Goal: Use online tool/utility: Utilize a website feature to perform a specific function

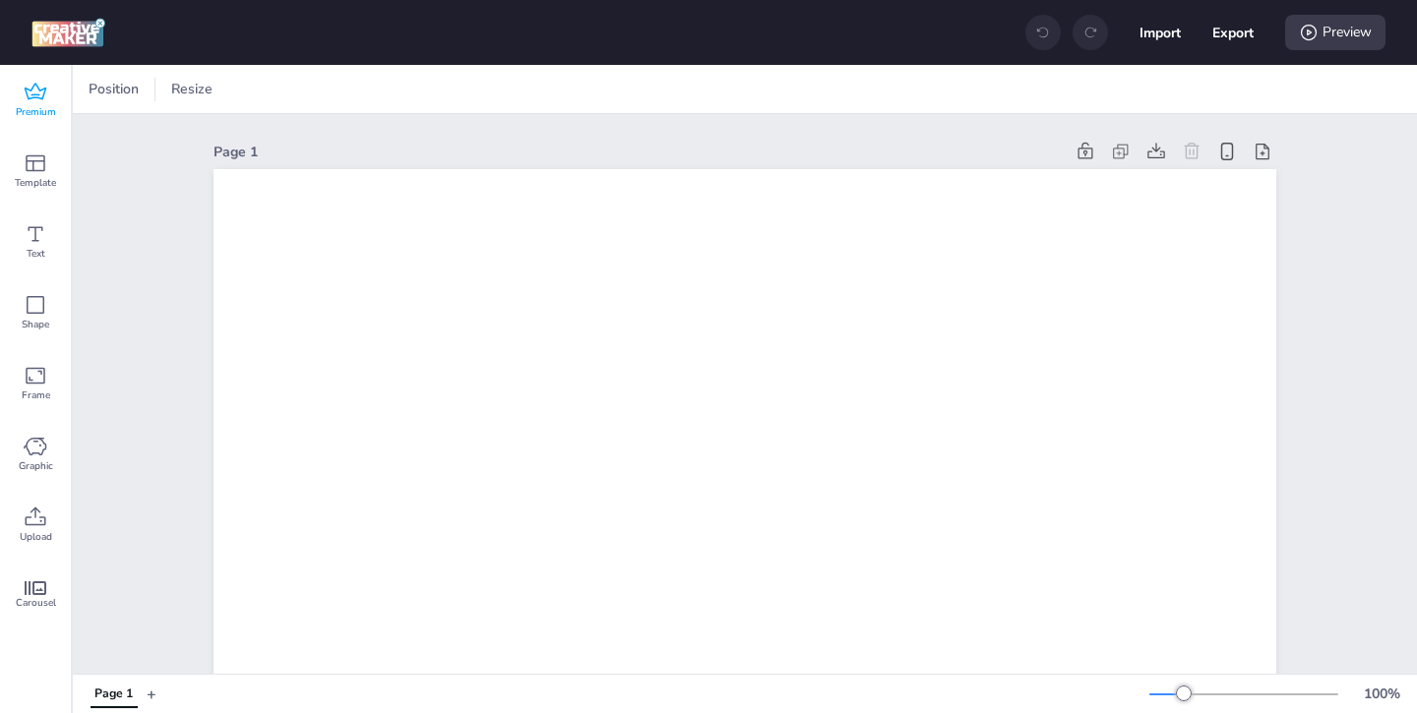
click at [29, 110] on span "Premium" at bounding box center [36, 112] width 40 height 16
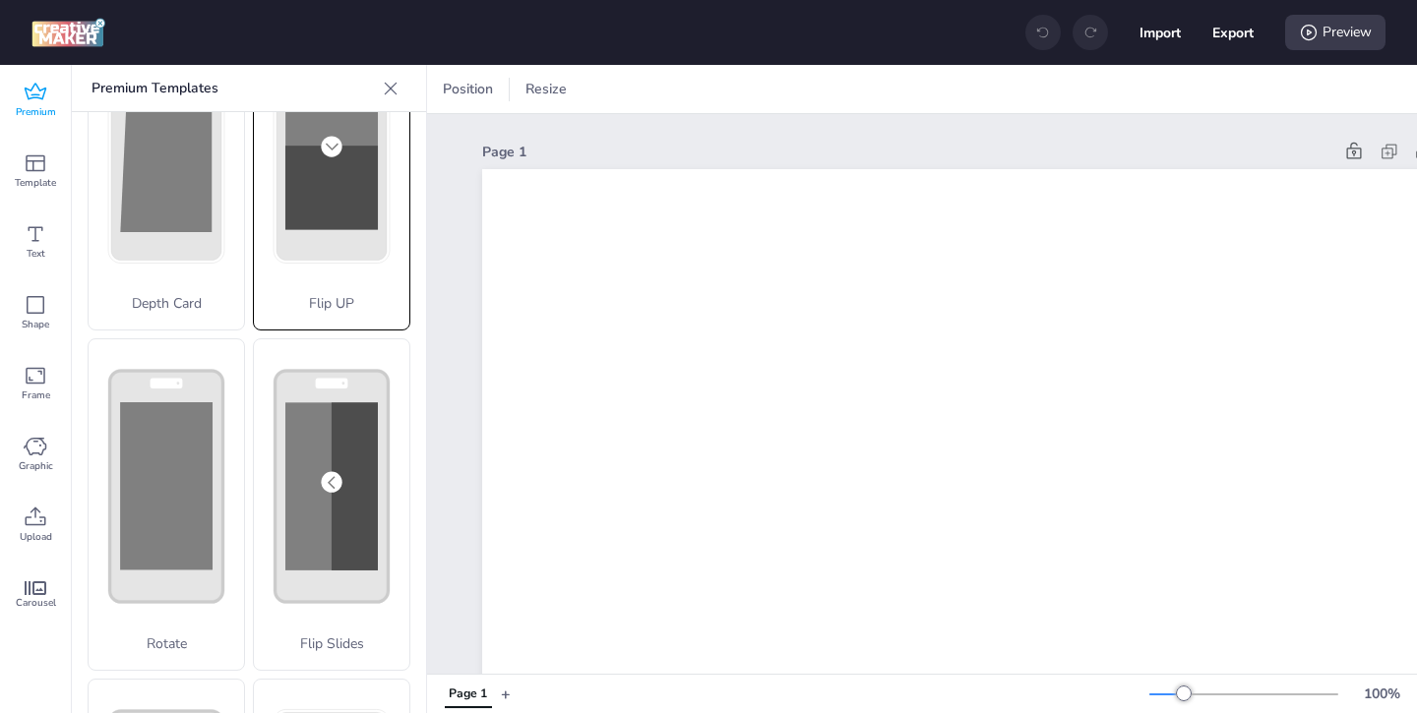
scroll to position [211, 0]
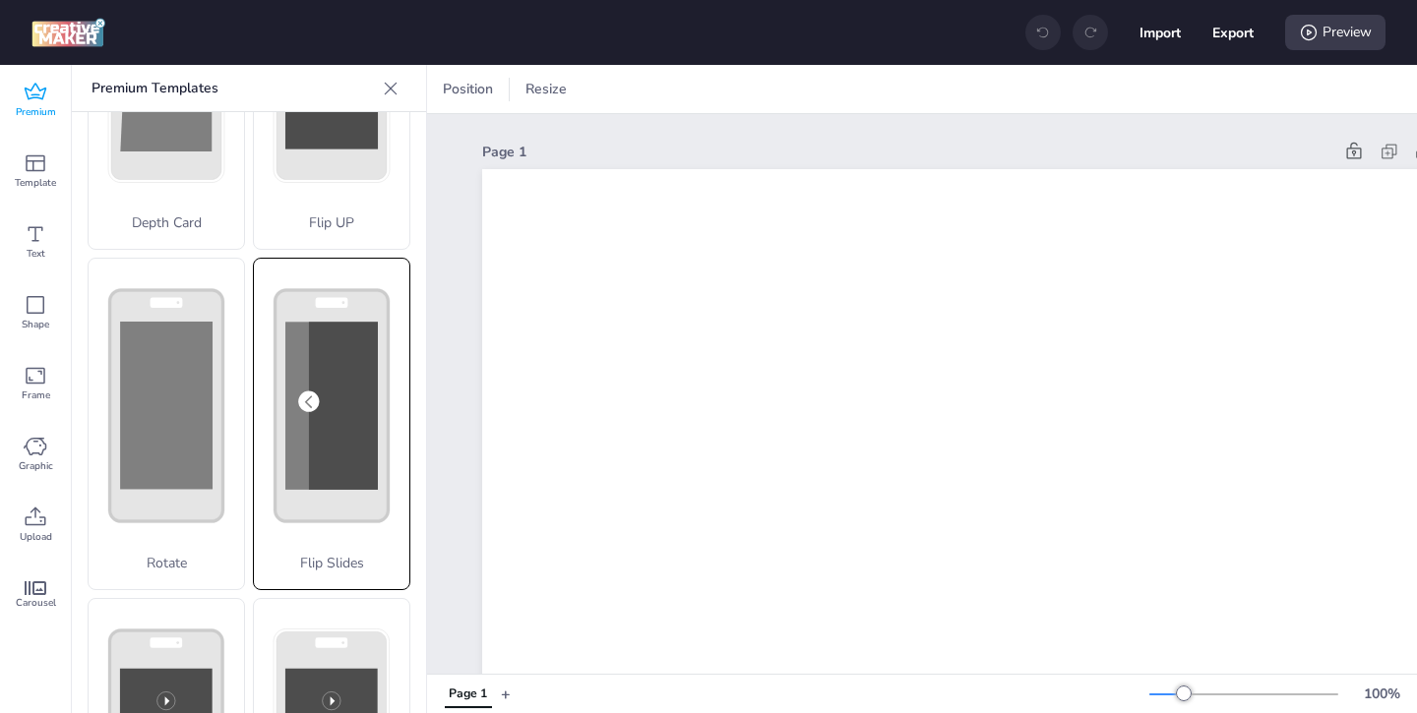
click at [302, 541] on div "Flip Slides" at bounding box center [331, 424] width 157 height 333
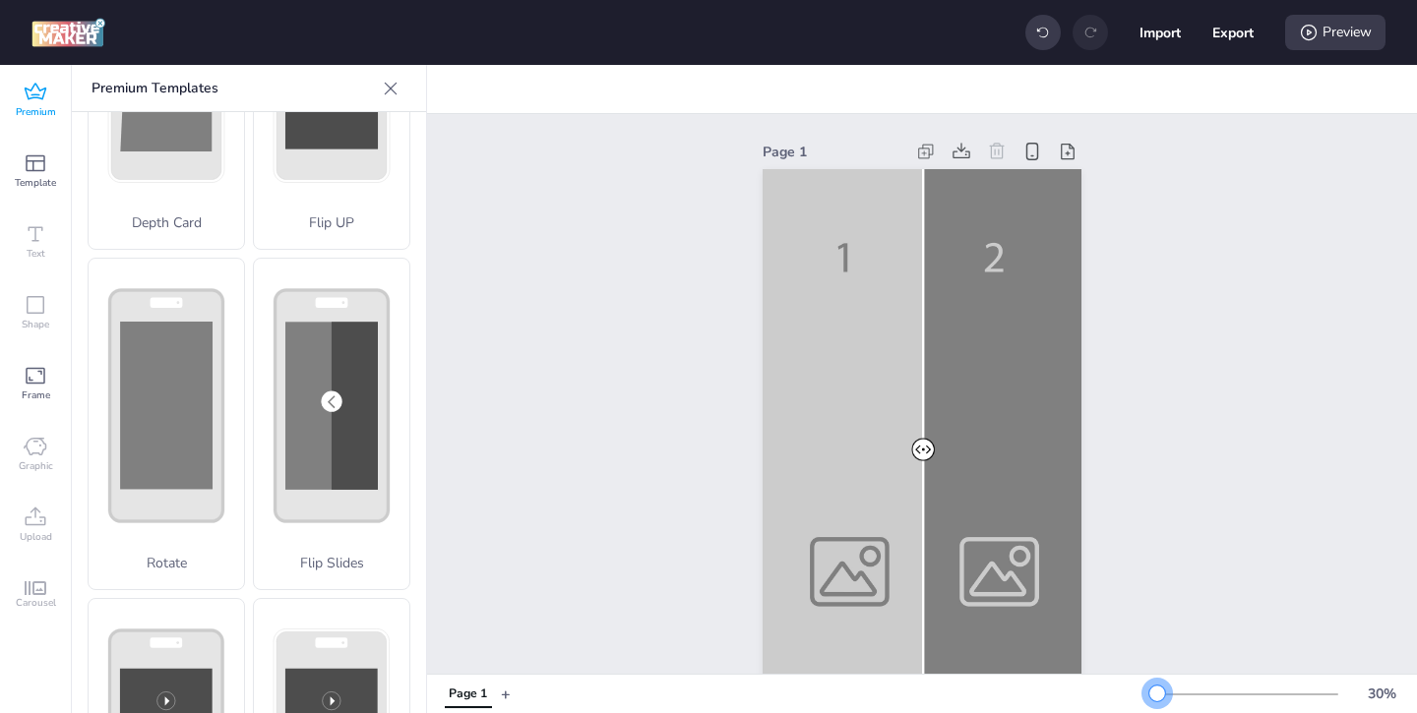
drag, startPoint x: 1185, startPoint y: 691, endPoint x: 1157, endPoint y: 690, distance: 28.5
click at [1157, 690] on div at bounding box center [1157, 694] width 16 height 16
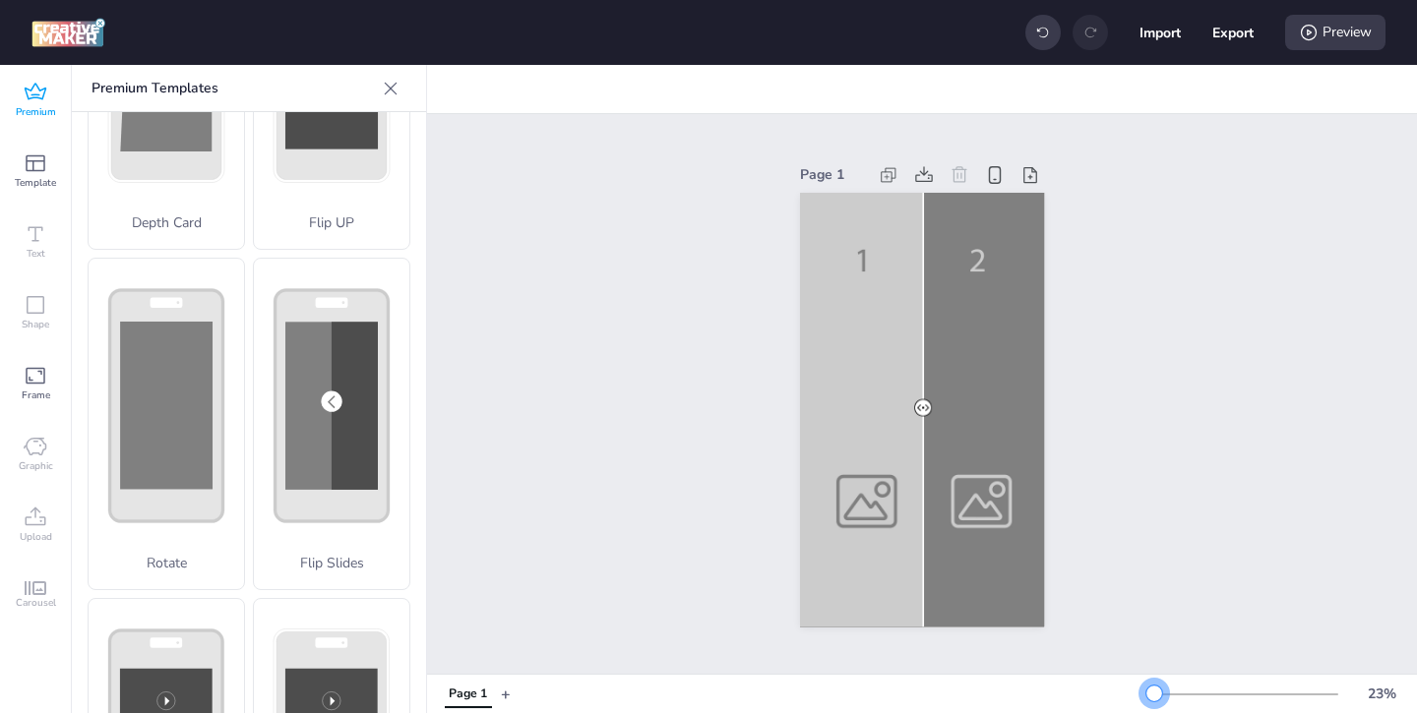
click at [1154, 692] on div at bounding box center [1154, 694] width 16 height 16
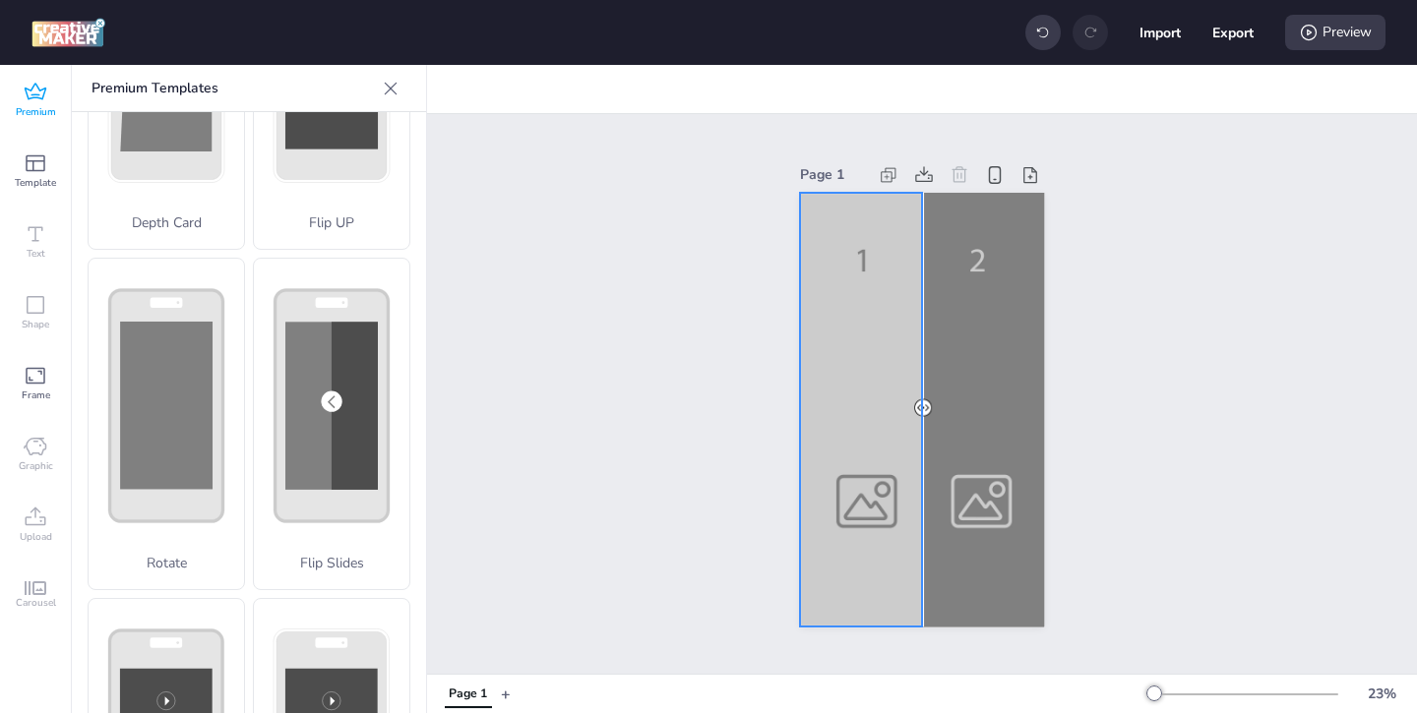
click at [820, 503] on div at bounding box center [922, 410] width 244 height 435
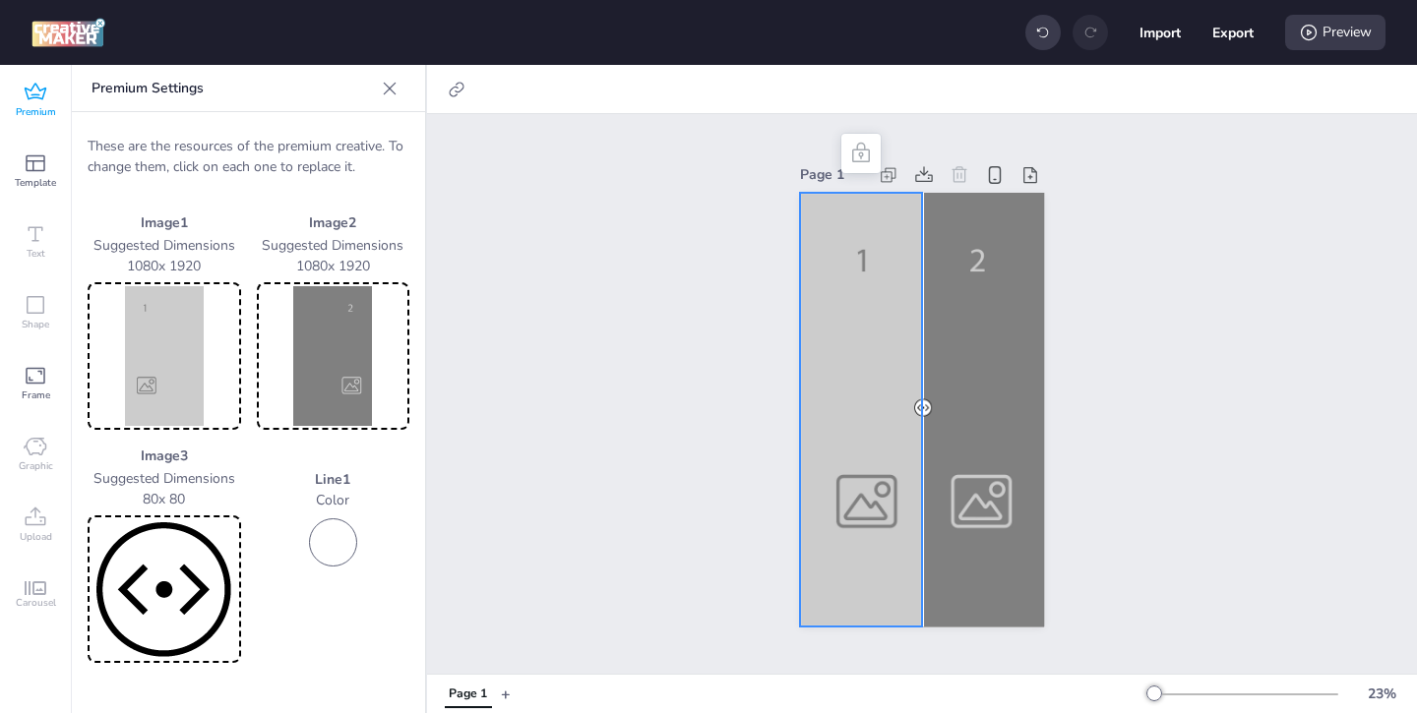
click at [180, 398] on img at bounding box center [164, 356] width 146 height 140
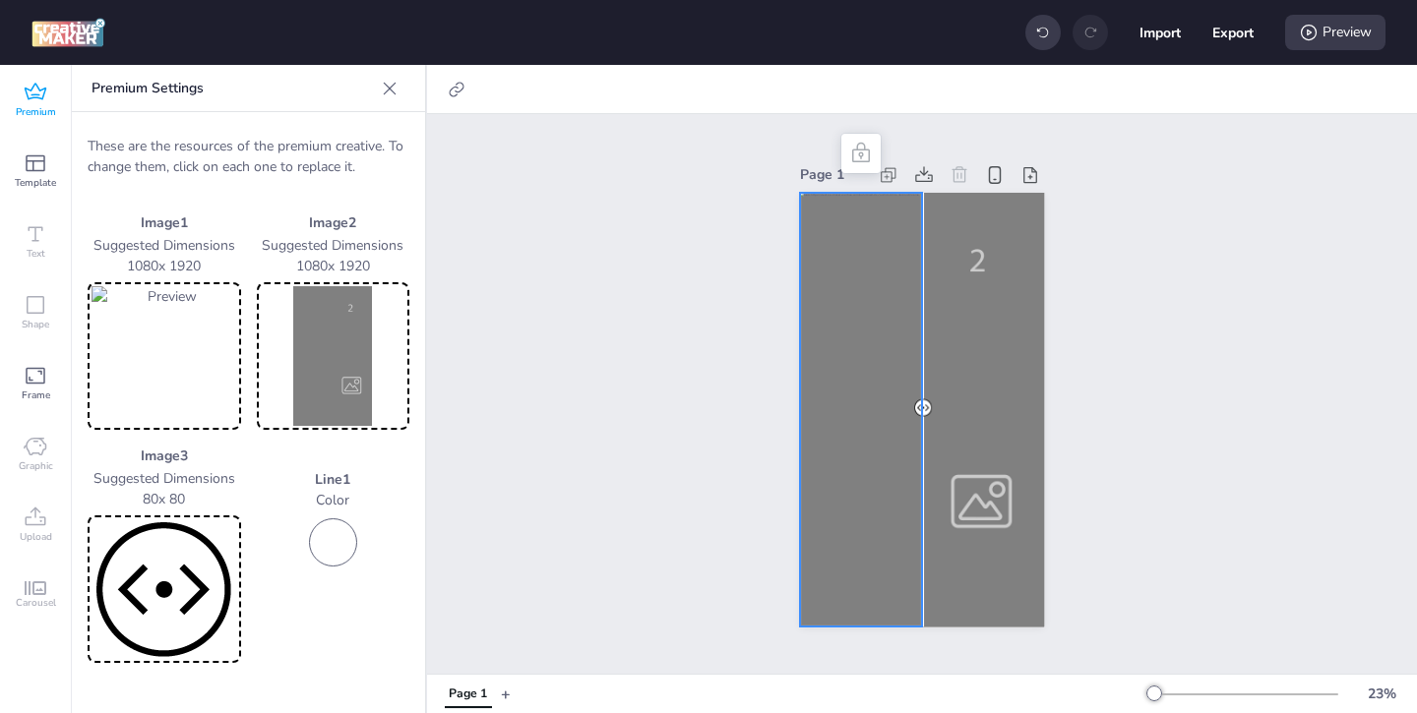
click at [317, 353] on img at bounding box center [334, 356] width 146 height 140
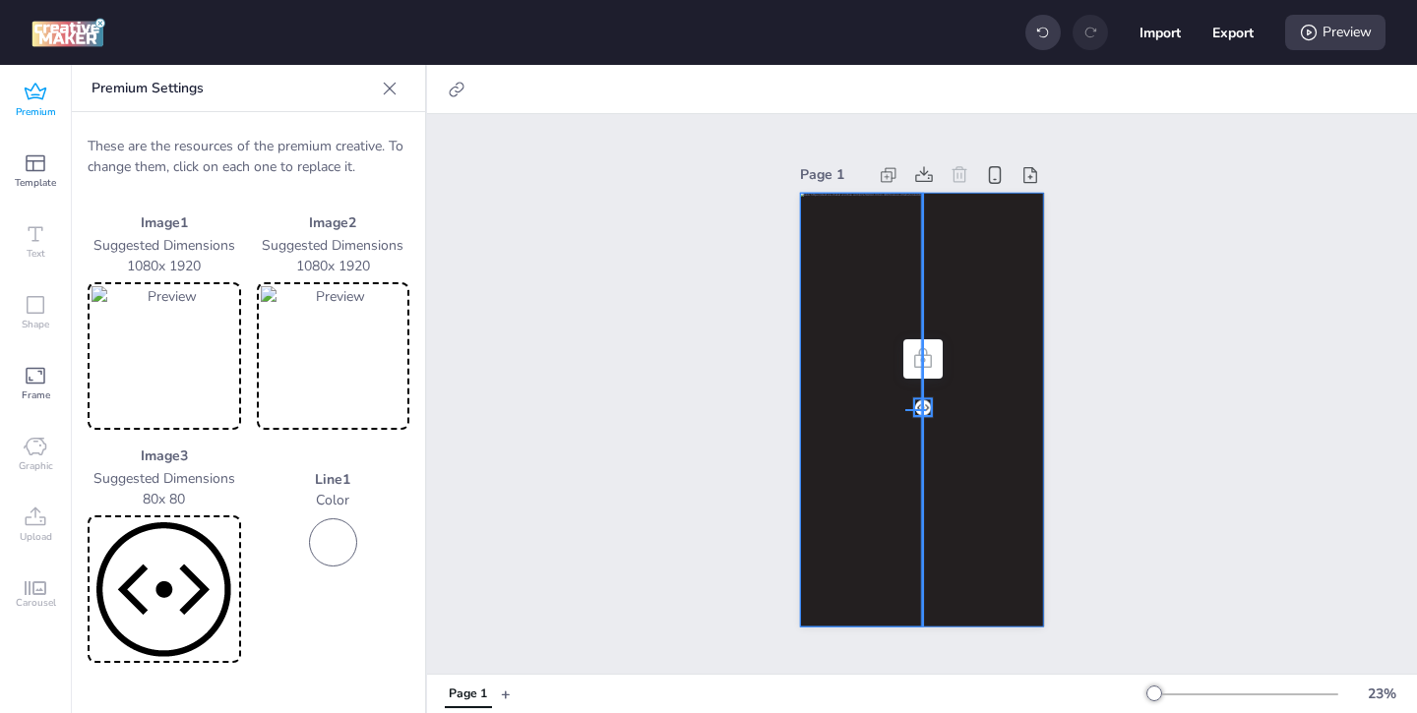
drag, startPoint x: 926, startPoint y: 409, endPoint x: 874, endPoint y: 410, distance: 52.2
click at [891, 333] on div at bounding box center [922, 410] width 244 height 435
click at [997, 273] on div at bounding box center [922, 410] width 244 height 435
click at [1150, 357] on div "Page 1" at bounding box center [922, 394] width 990 height 560
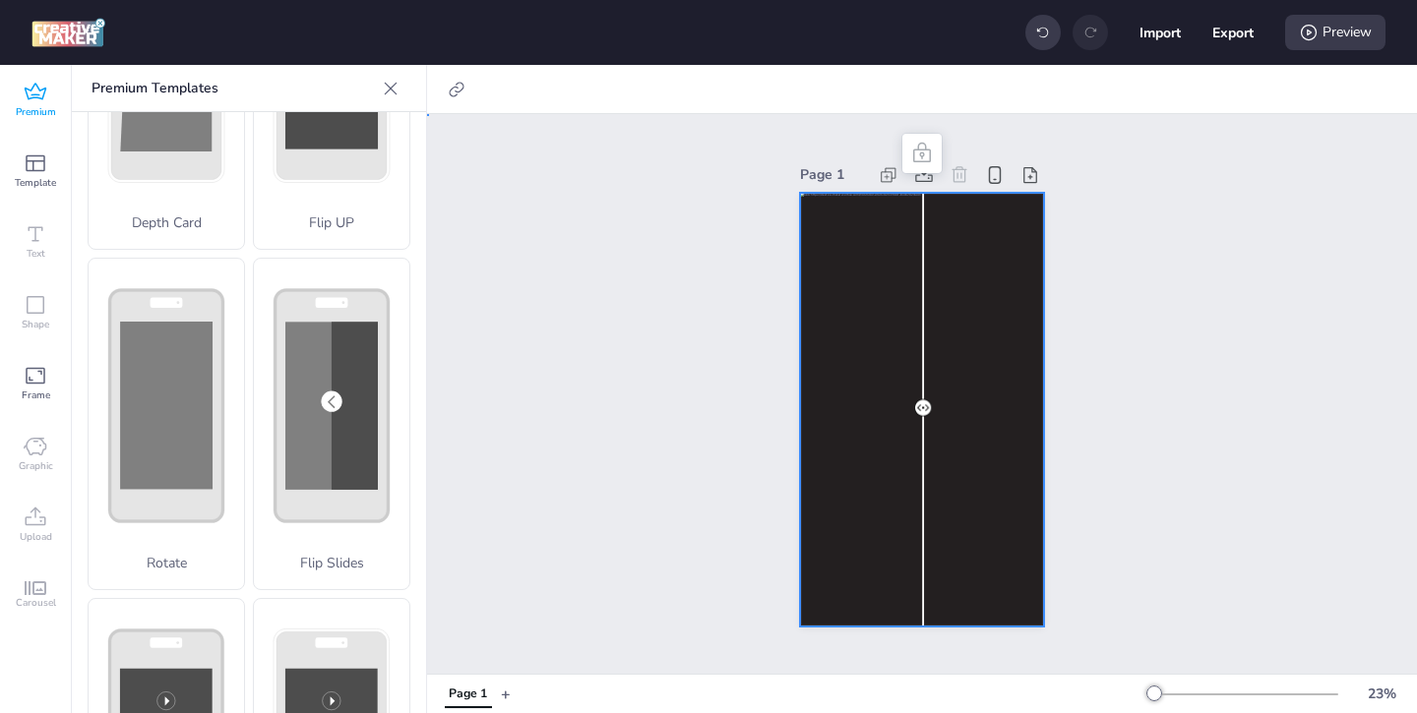
click at [927, 331] on div at bounding box center [922, 410] width 244 height 435
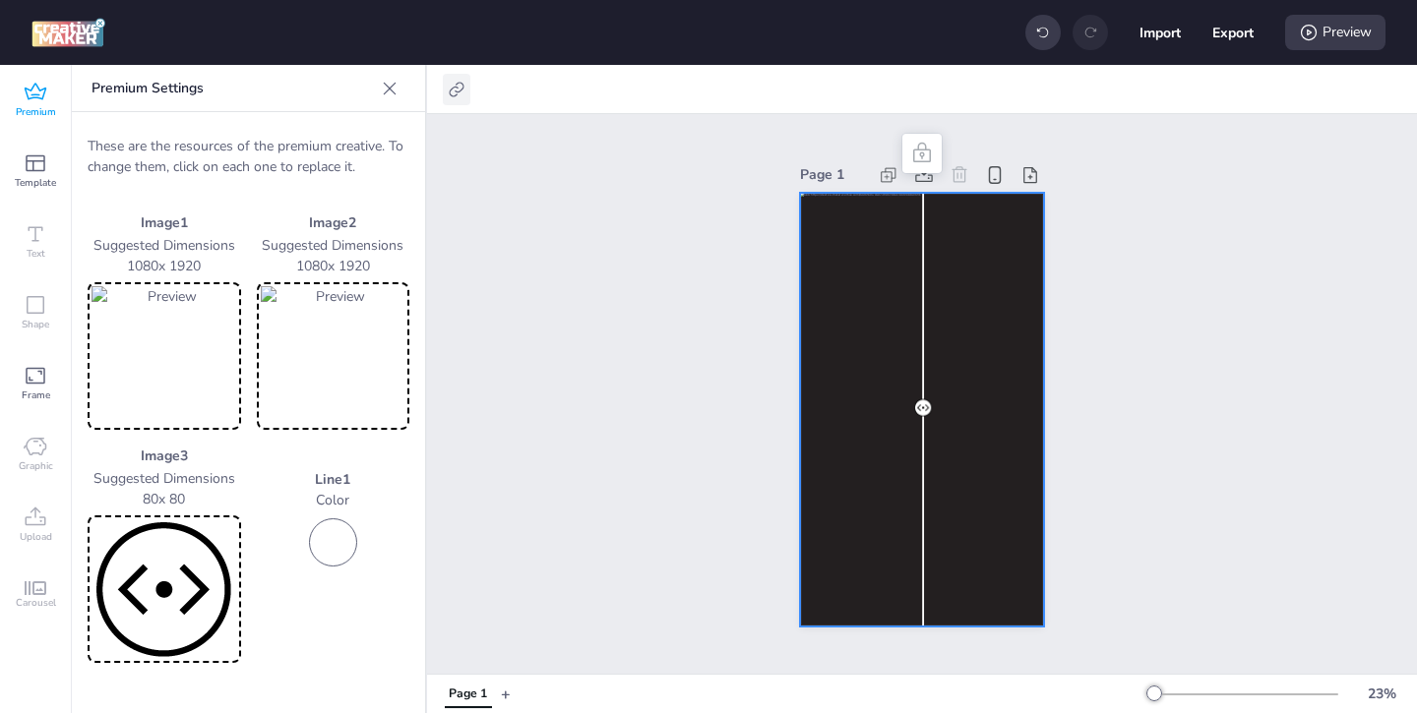
click at [459, 88] on icon at bounding box center [457, 90] width 20 height 20
click at [270, 135] on label "Activate hyperlink" at bounding box center [317, 139] width 148 height 34
click at [262, 141] on input "Activate hyperlink" at bounding box center [255, 147] width 13 height 13
checkbox input "true"
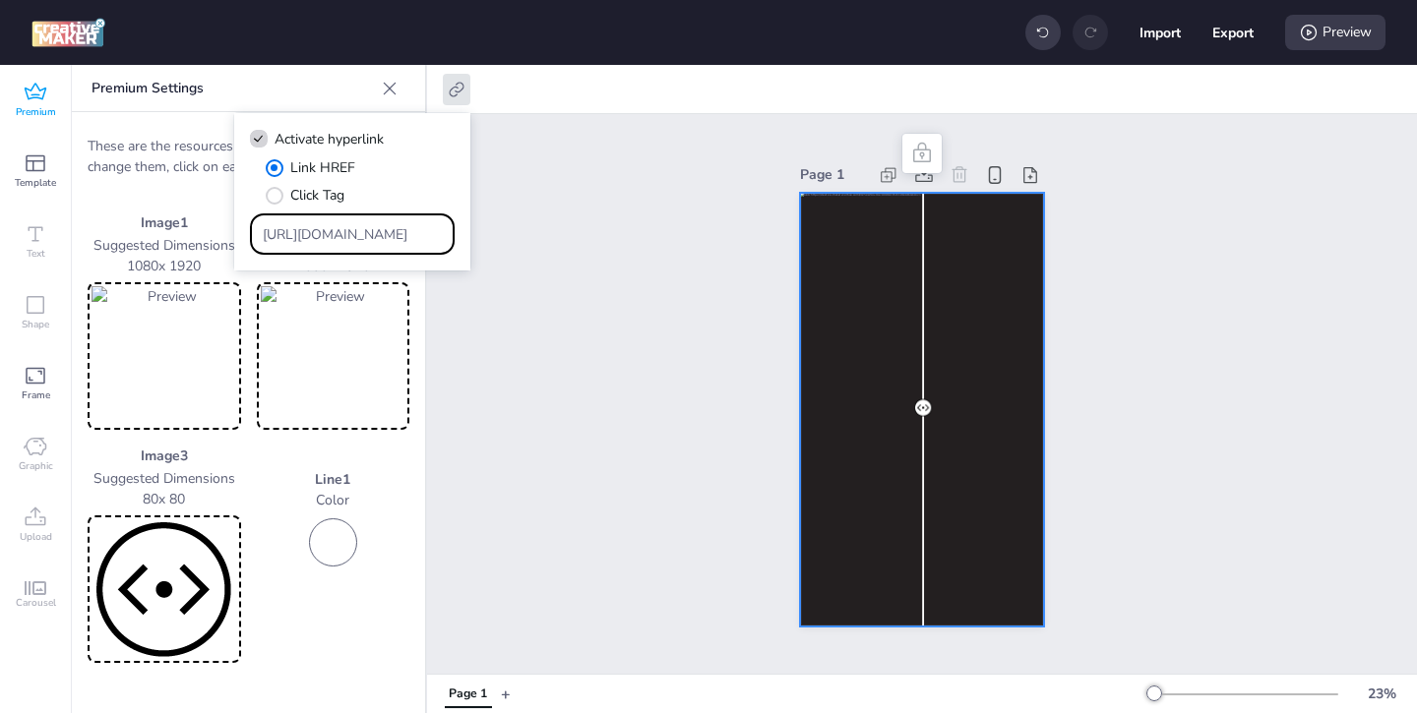
drag, startPoint x: 383, startPoint y: 239, endPoint x: 308, endPoint y: 219, distance: 77.3
click at [315, 221] on div "[URL][DOMAIN_NAME]" at bounding box center [353, 233] width 180 height 37
click at [398, 238] on input "Type URL" at bounding box center [353, 234] width 180 height 21
paste input "https://open.spotify.com/intl-es/track/3MhN7wrq2BFFQljv9WYLab?si=52012b306f8a4d…"
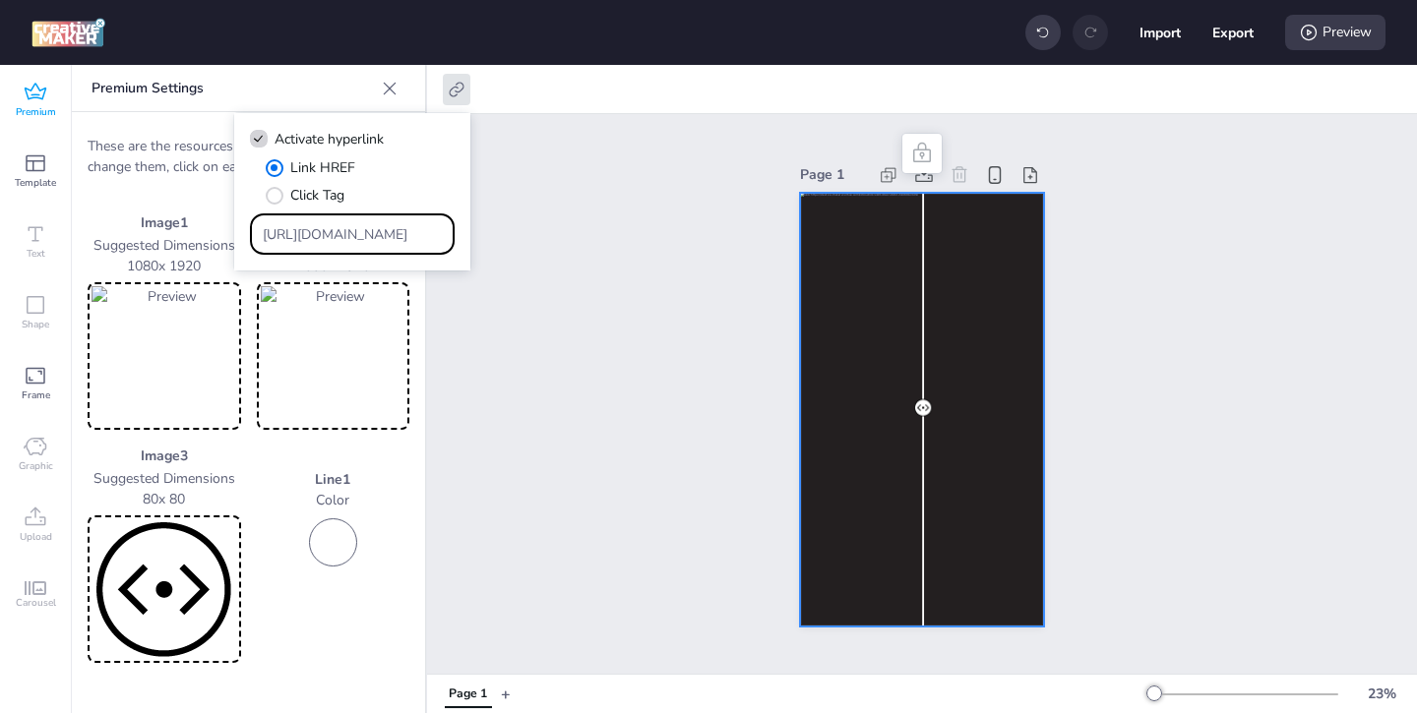
type input "https://open.spotify.com/intl-es/track/3MhN7wrq2BFFQljv9WYLab?si=52012b306f8a4d…"
drag, startPoint x: 441, startPoint y: 240, endPoint x: 414, endPoint y: 226, distance: 29.9
click at [415, 227] on input "https://open.spotify.com/intl-es/track/3MhN7wrq2BFFQljv9WYLab?si=52012b306f8a4d…" at bounding box center [353, 234] width 180 height 21
click at [435, 229] on input "https://open.spotify.com/intl-es/track/3MhN7wrq2BFFQljv9WYLab?si=52012b306f8a4d…" at bounding box center [353, 234] width 180 height 21
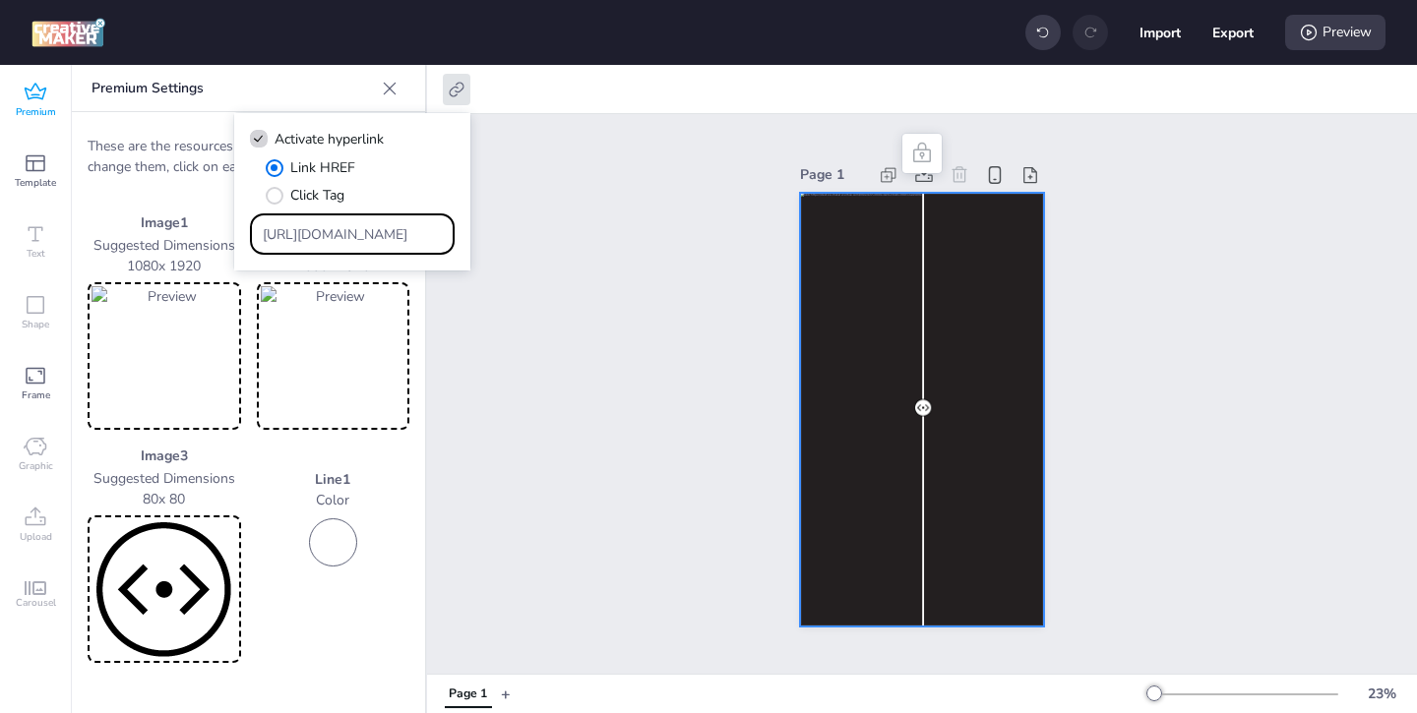
drag, startPoint x: 442, startPoint y: 232, endPoint x: 396, endPoint y: 212, distance: 49.7
click at [396, 212] on div "Link HREF Click Tag https://open.spotify.com/intl-es/track/3MhN7wrq2BFFQljv9WYL…" at bounding box center [352, 205] width 205 height 97
paste input "https://open.spotify.com/intl-es/track/3MhN7wrq2BFFQljv9WYLab?si=52012b306f8a4d…"
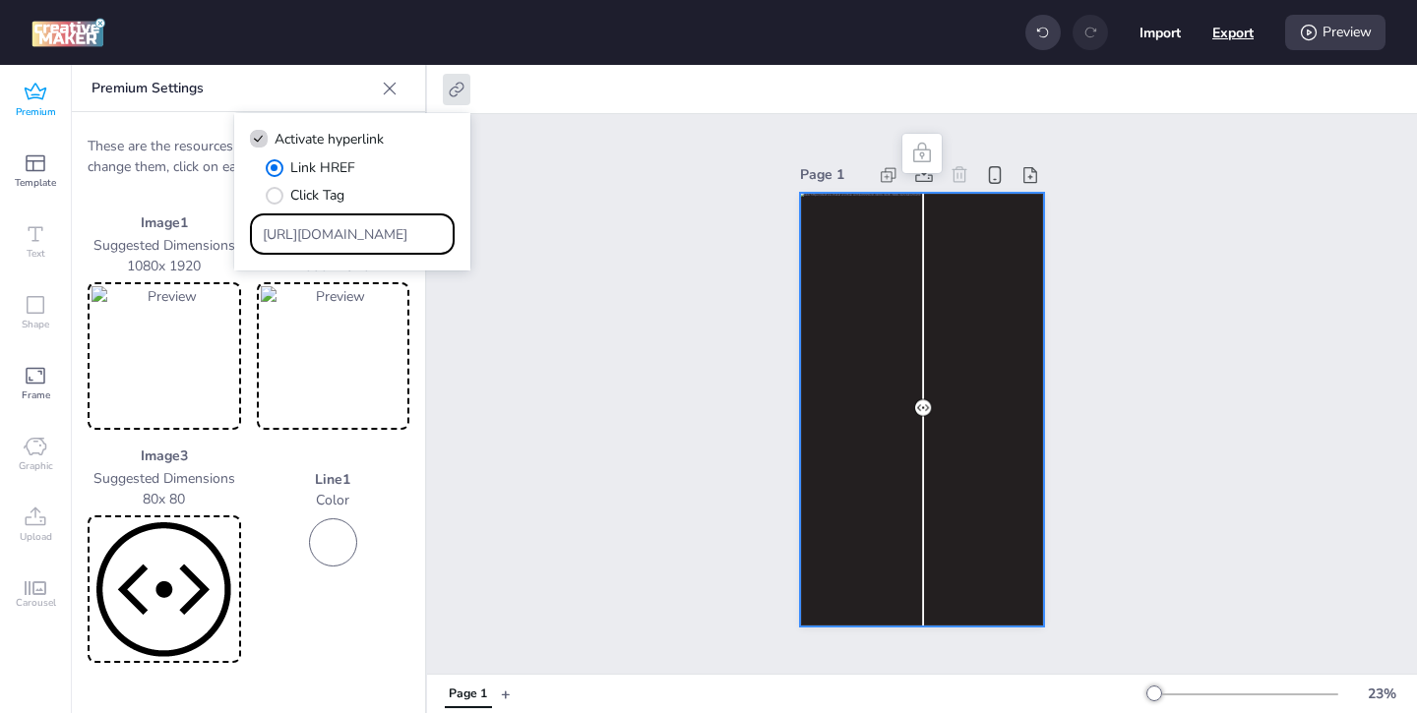
type input "https://open.spotify.com/intl-es/track/3MhN7wrq2BFFQljv9WYLab?si=52012b306f8a4d…"
click at [1231, 39] on button "Export" at bounding box center [1232, 32] width 41 height 41
select select "html"
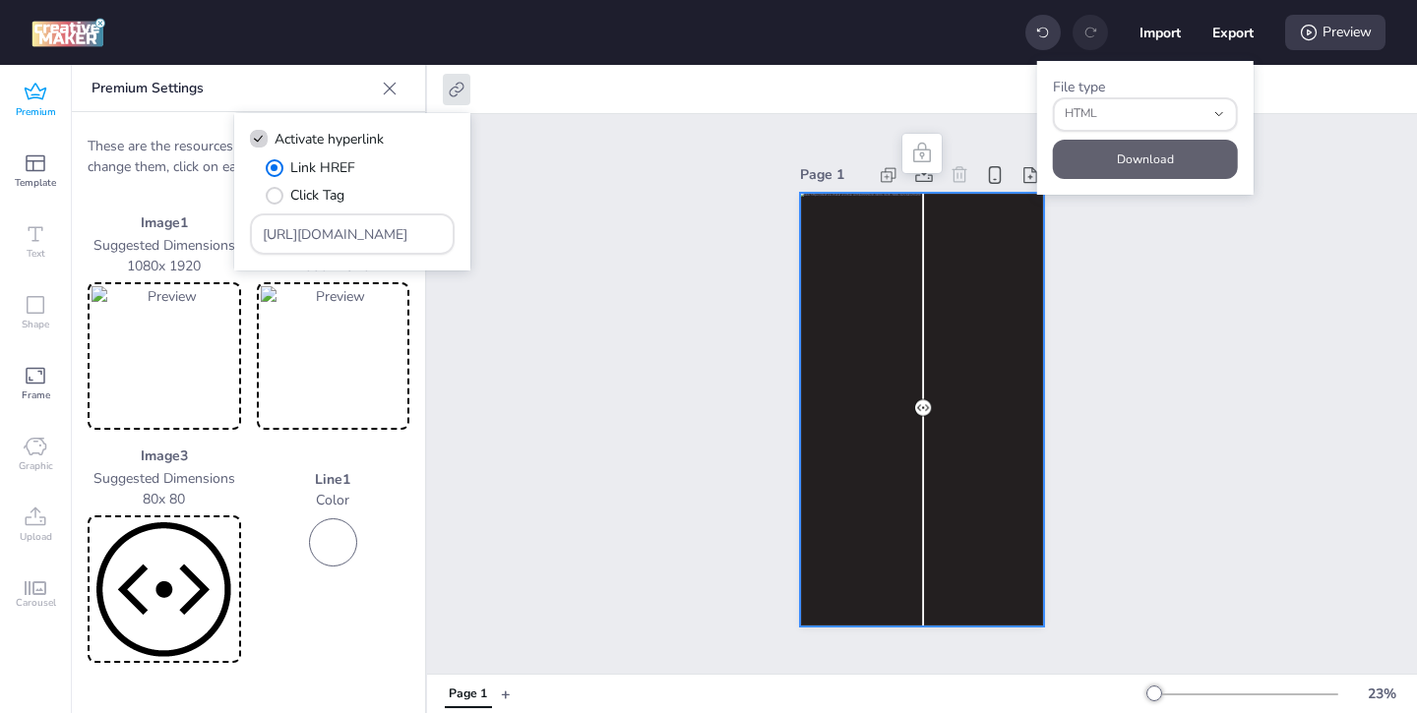
click at [1146, 153] on button "Download" at bounding box center [1145, 159] width 185 height 39
click at [649, 265] on div "Page 1" at bounding box center [922, 394] width 990 height 560
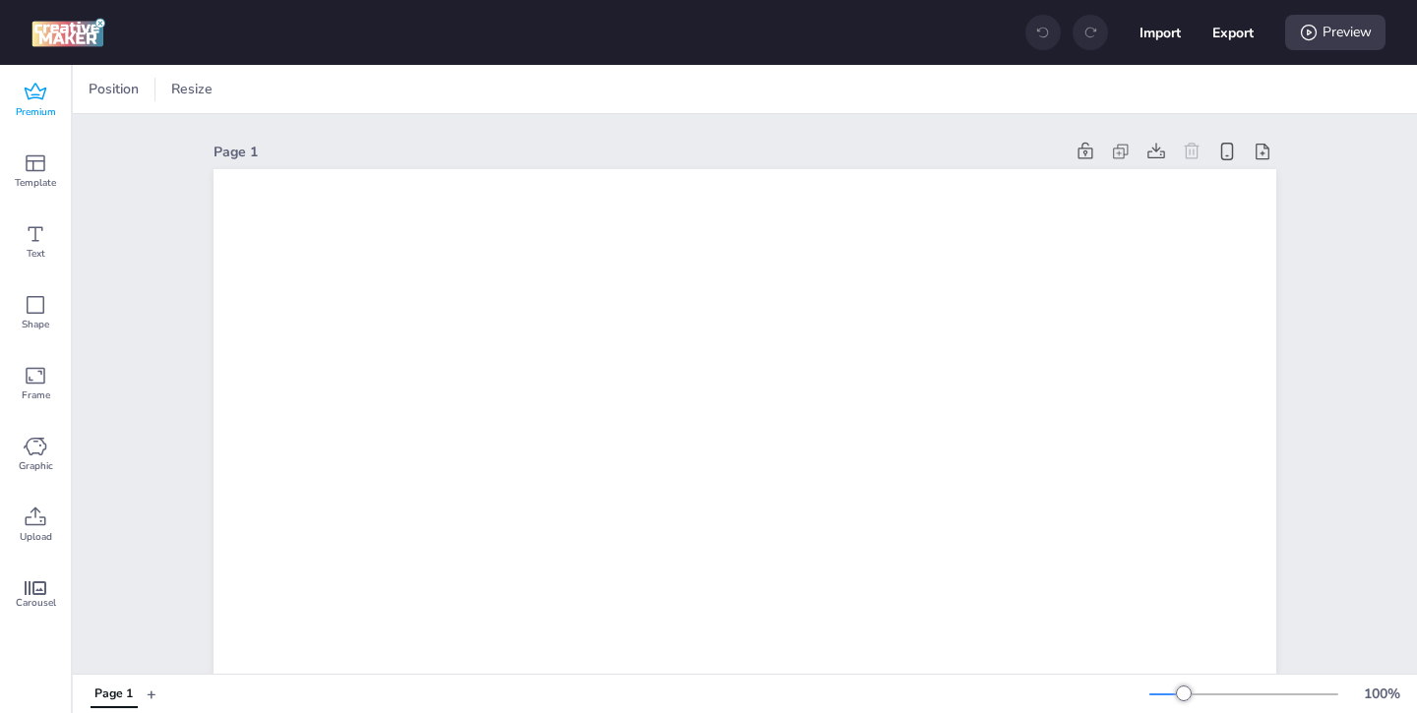
click at [49, 93] on div "Premium" at bounding box center [35, 100] width 71 height 71
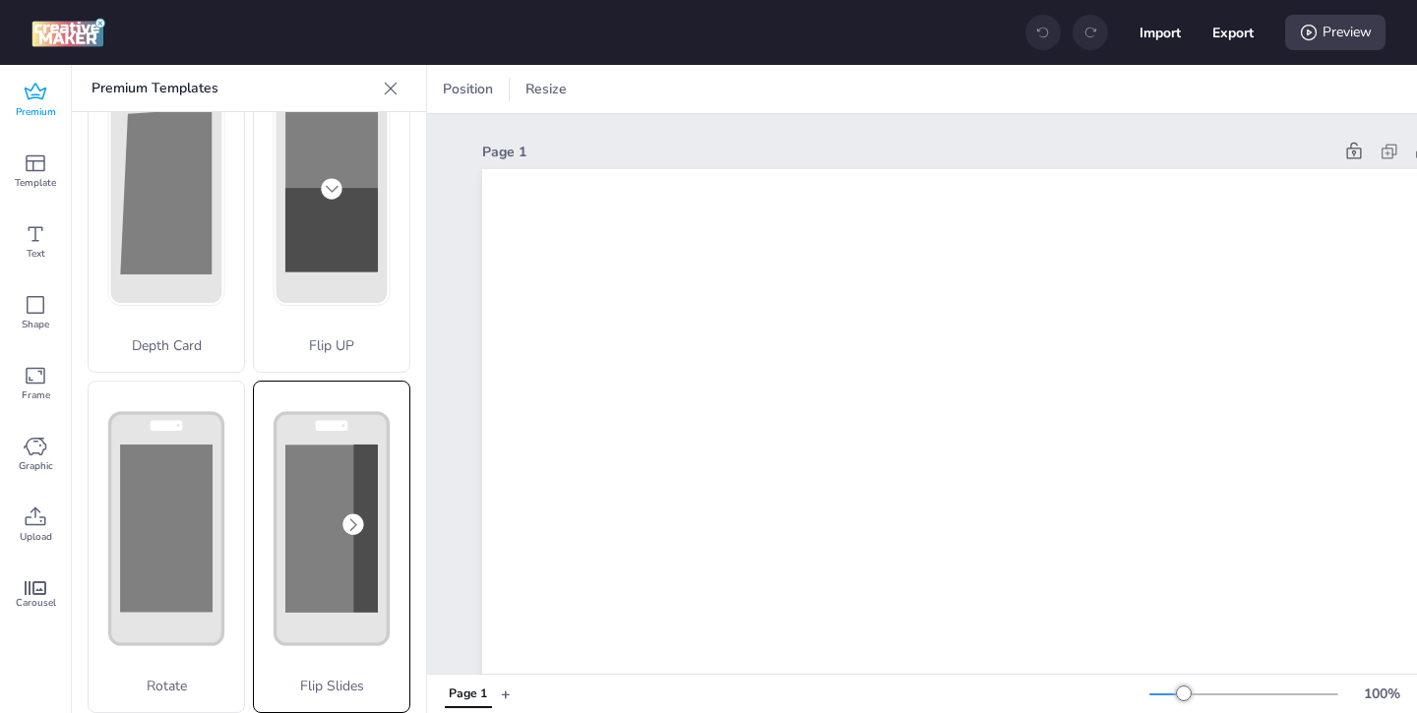
scroll to position [115, 0]
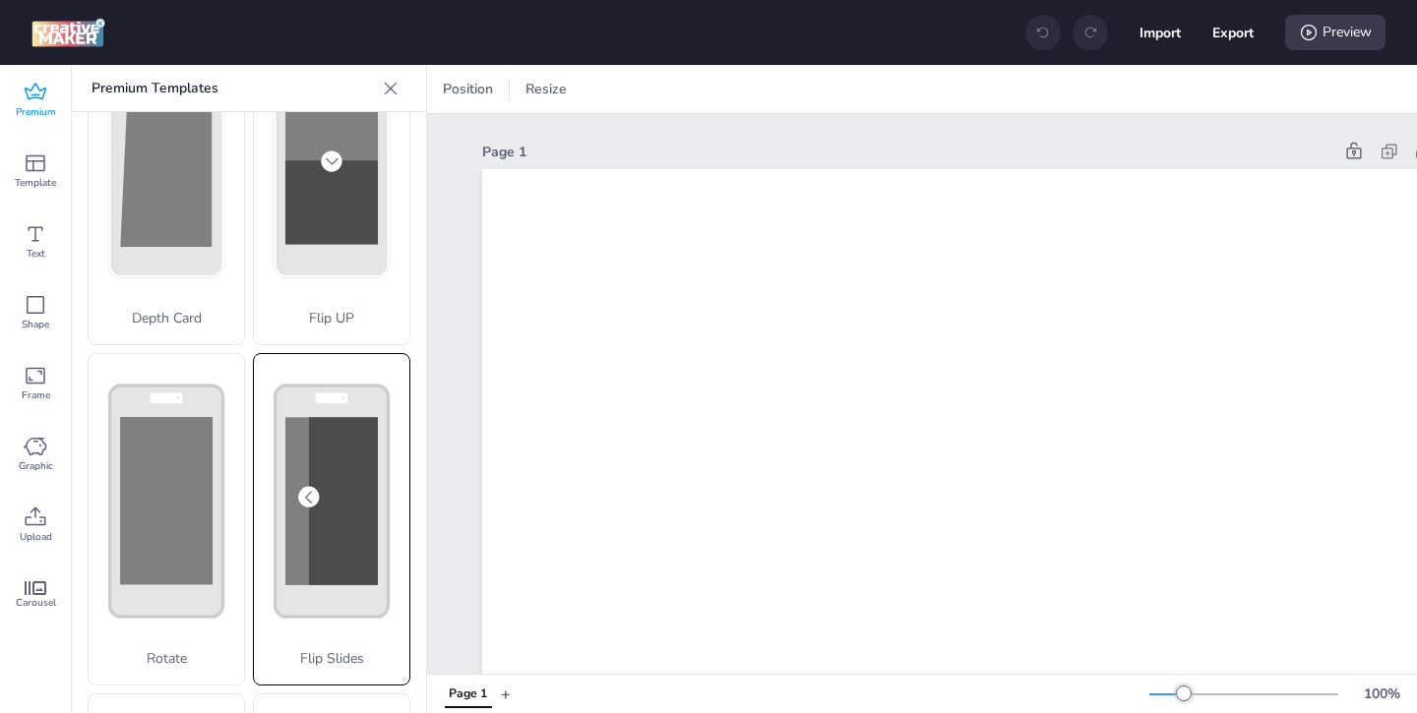
click at [320, 538] on rect at bounding box center [343, 501] width 69 height 168
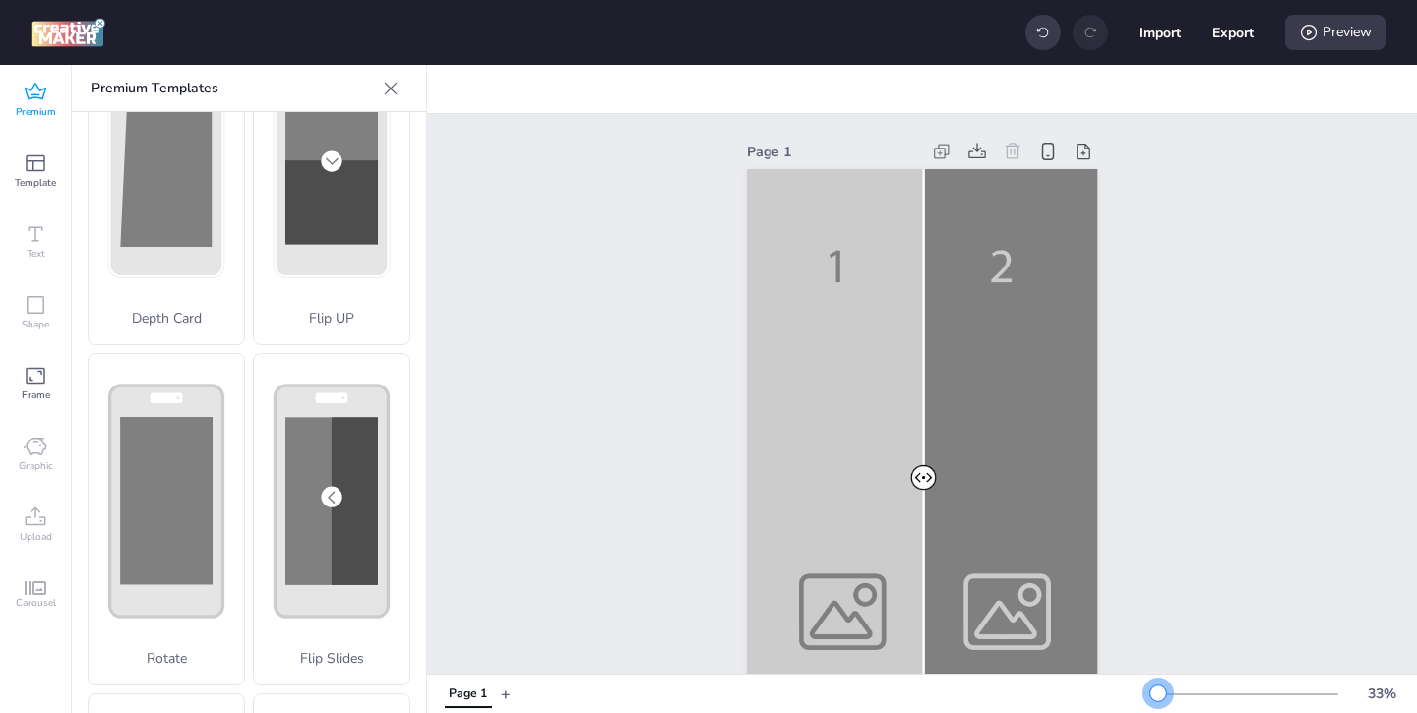
drag, startPoint x: 1188, startPoint y: 693, endPoint x: 1158, endPoint y: 693, distance: 30.5
click at [1158, 693] on div at bounding box center [1158, 694] width 16 height 16
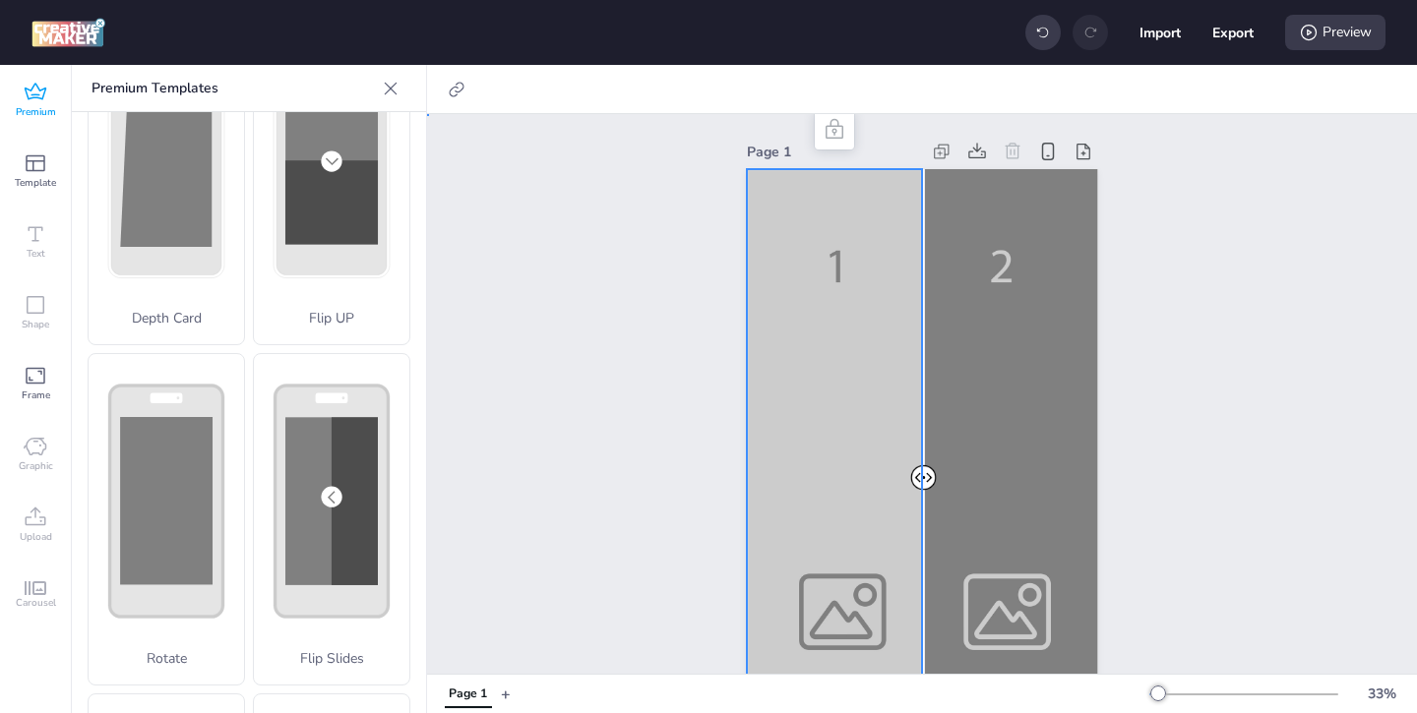
click at [879, 611] on div at bounding box center [922, 481] width 350 height 624
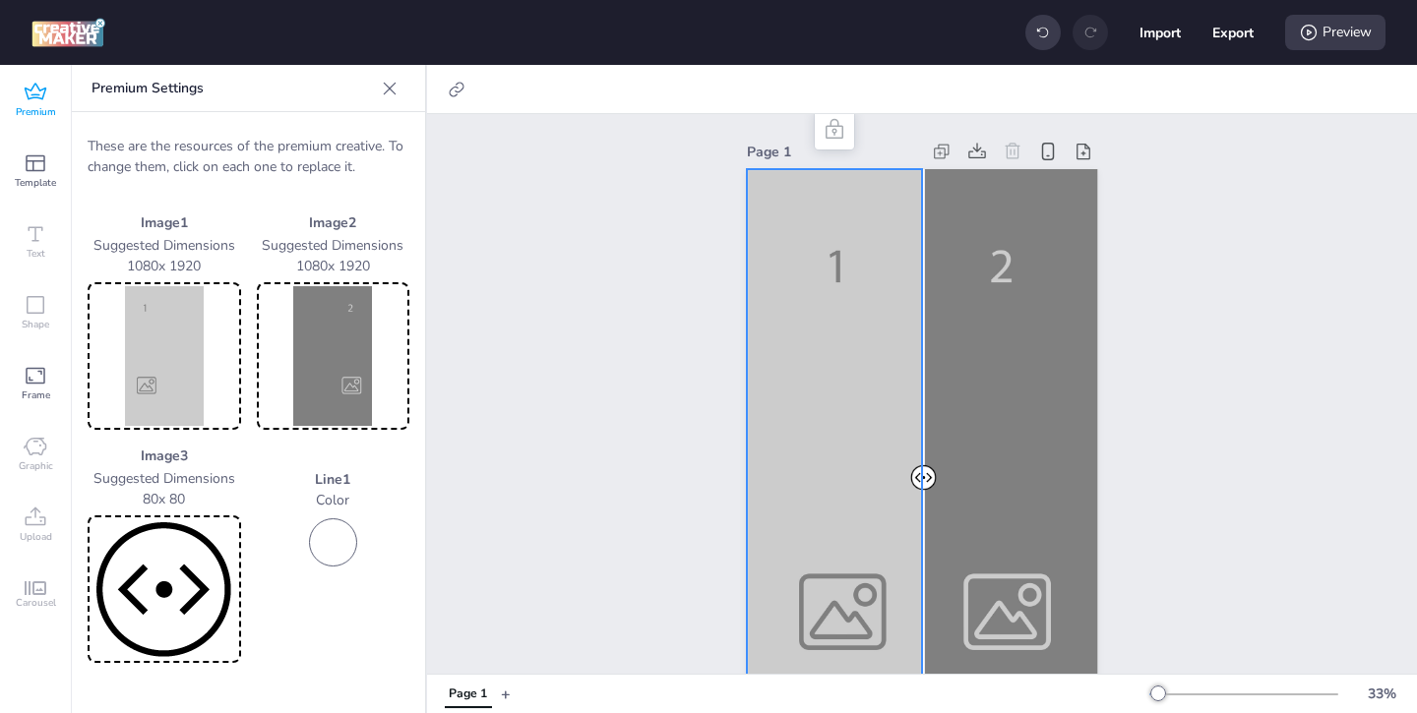
click at [222, 370] on img at bounding box center [164, 356] width 146 height 140
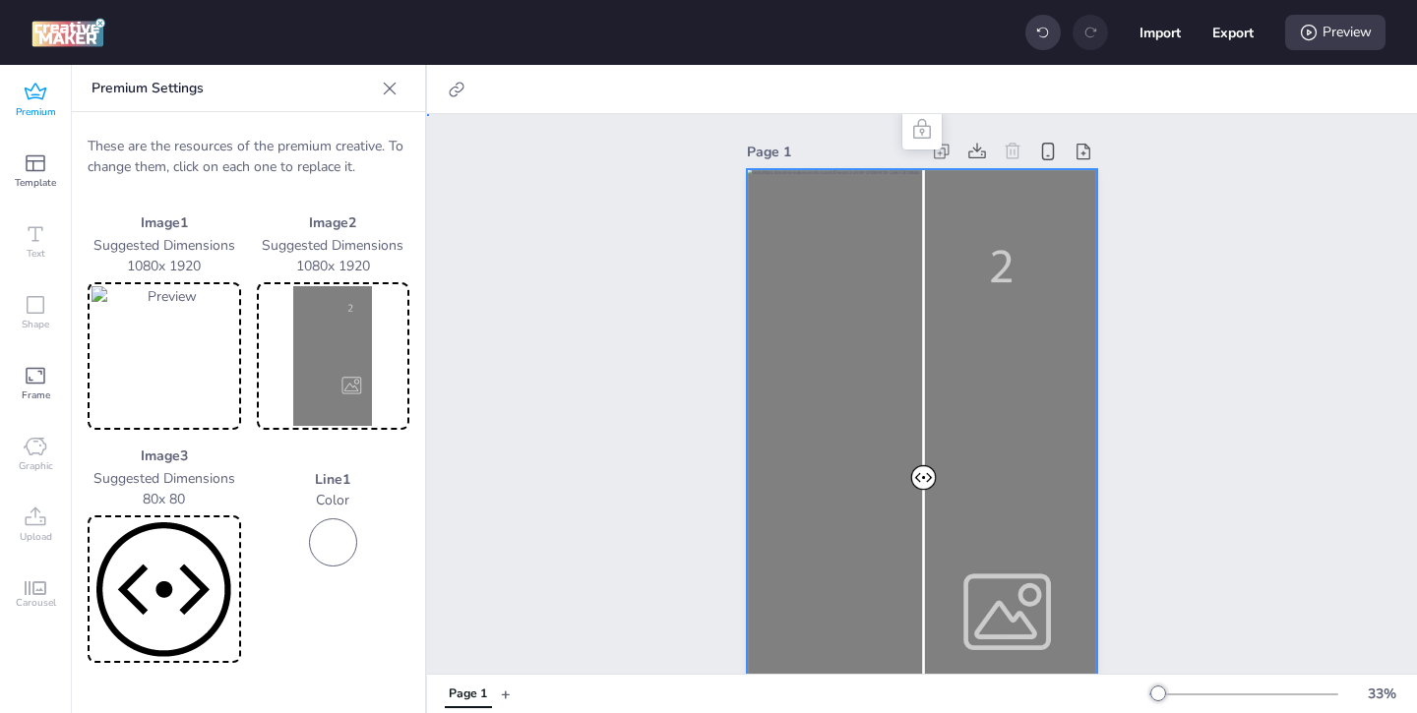
click at [977, 554] on div at bounding box center [922, 481] width 350 height 624
click at [330, 377] on img at bounding box center [334, 356] width 146 height 140
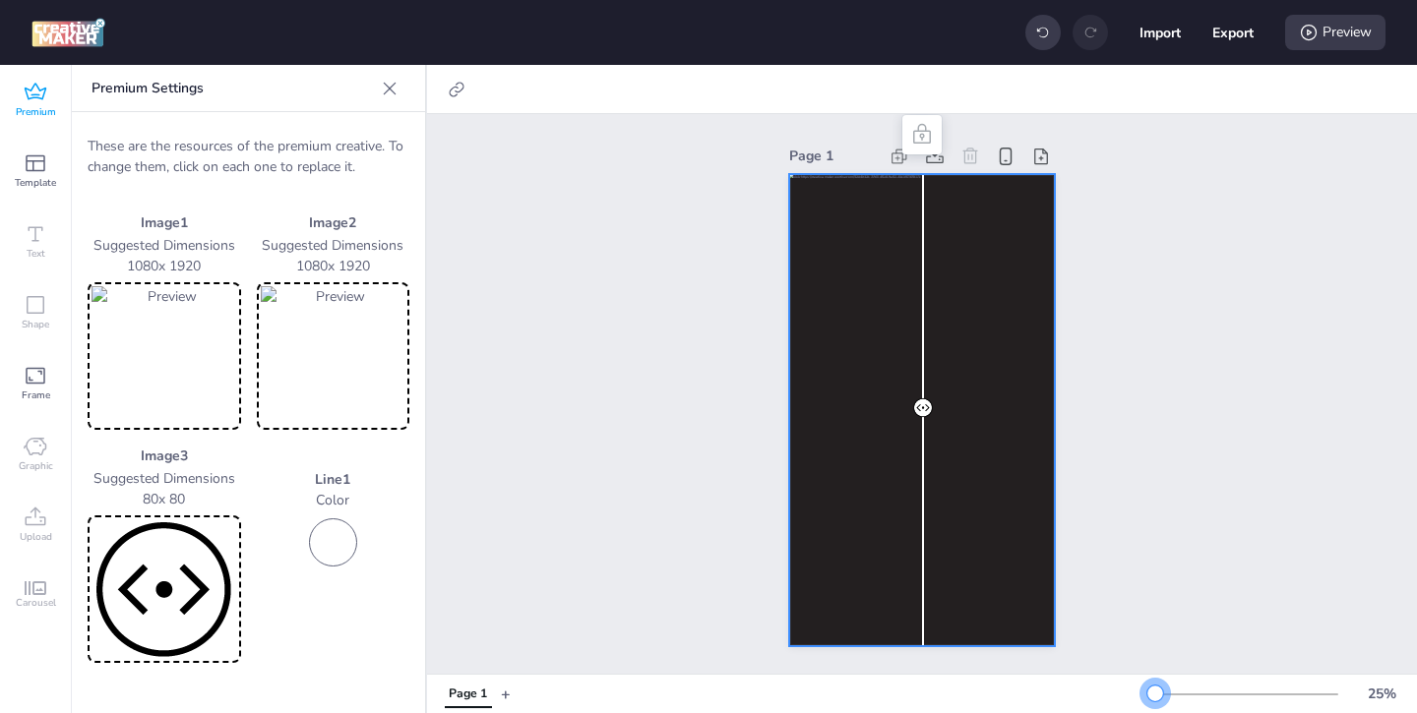
click at [1155, 695] on div at bounding box center [1155, 694] width 16 height 16
click at [454, 90] on icon at bounding box center [457, 90] width 20 height 20
click at [378, 141] on span "Activate hyperlink" at bounding box center [328, 139] width 109 height 21
click at [262, 141] on input "Activate hyperlink" at bounding box center [255, 147] width 13 height 13
checkbox input "true"
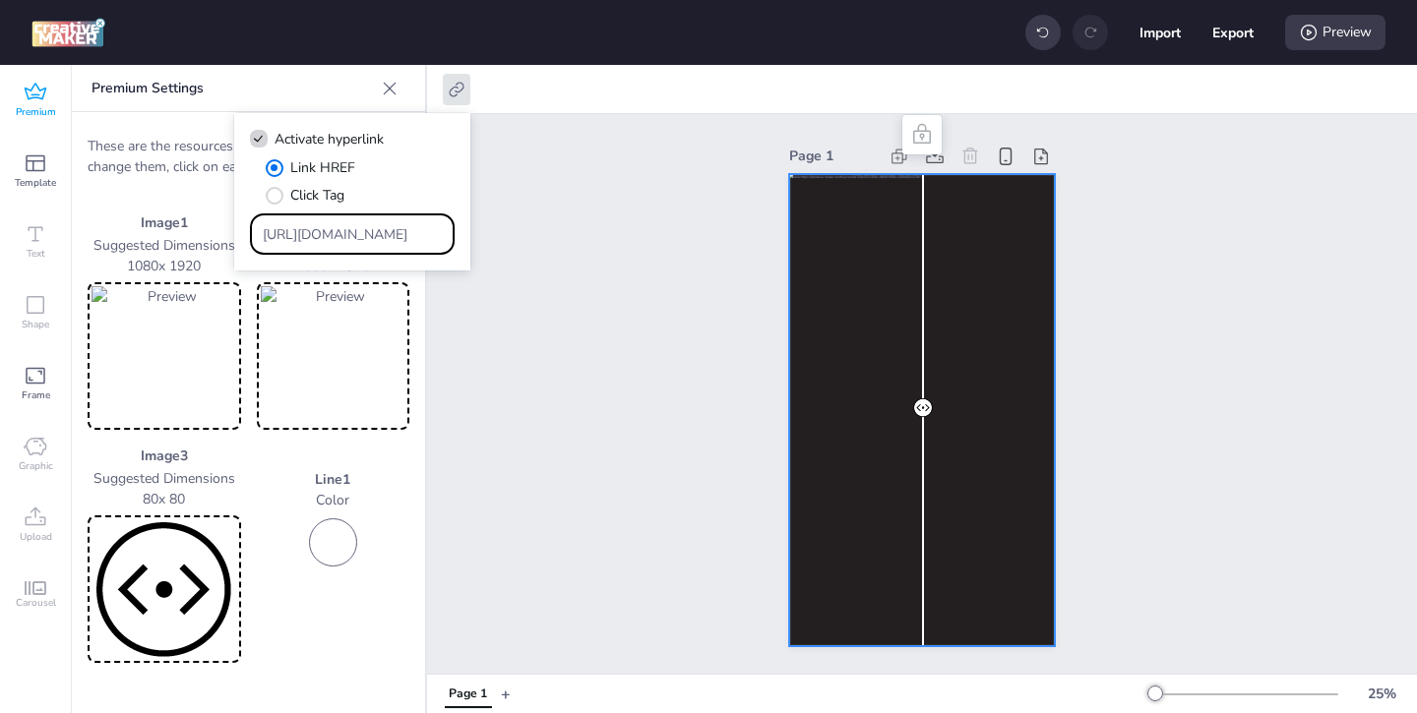
drag, startPoint x: 387, startPoint y: 239, endPoint x: 352, endPoint y: 225, distance: 37.1
click at [352, 225] on input "[URL][DOMAIN_NAME]" at bounding box center [353, 234] width 180 height 21
click at [390, 246] on div "[URL][DOMAIN_NAME]" at bounding box center [353, 233] width 180 height 37
click at [385, 238] on input "[URL][DOMAIN_NAME]" at bounding box center [353, 234] width 180 height 21
drag, startPoint x: 385, startPoint y: 238, endPoint x: 315, endPoint y: 204, distance: 77.9
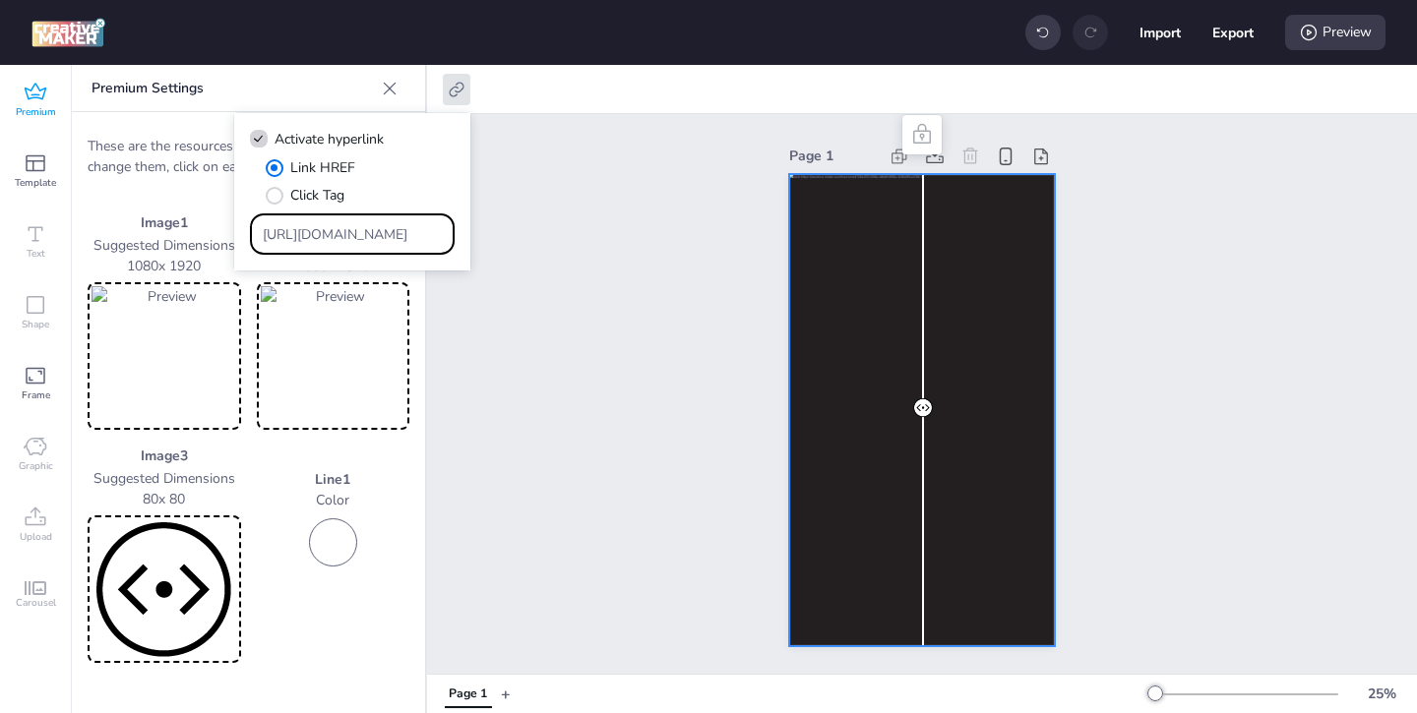
click at [315, 205] on div "Link HREF Click Tag [URL][DOMAIN_NAME]" at bounding box center [352, 205] width 205 height 97
click at [370, 234] on input "Type URL" at bounding box center [353, 234] width 180 height 21
paste input "[URL][DOMAIN_NAME]"
type input "[URL][DOMAIN_NAME]"
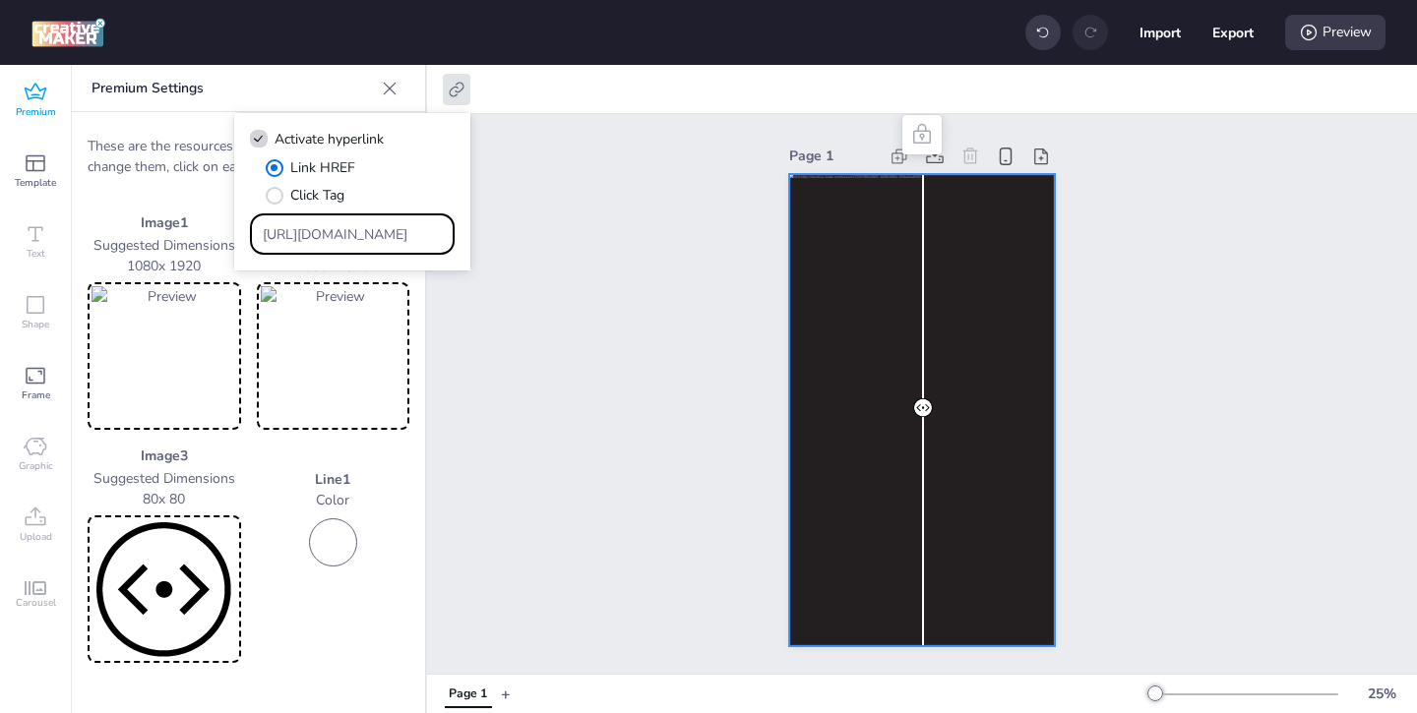
click at [613, 354] on div "Page 1" at bounding box center [922, 394] width 990 height 560
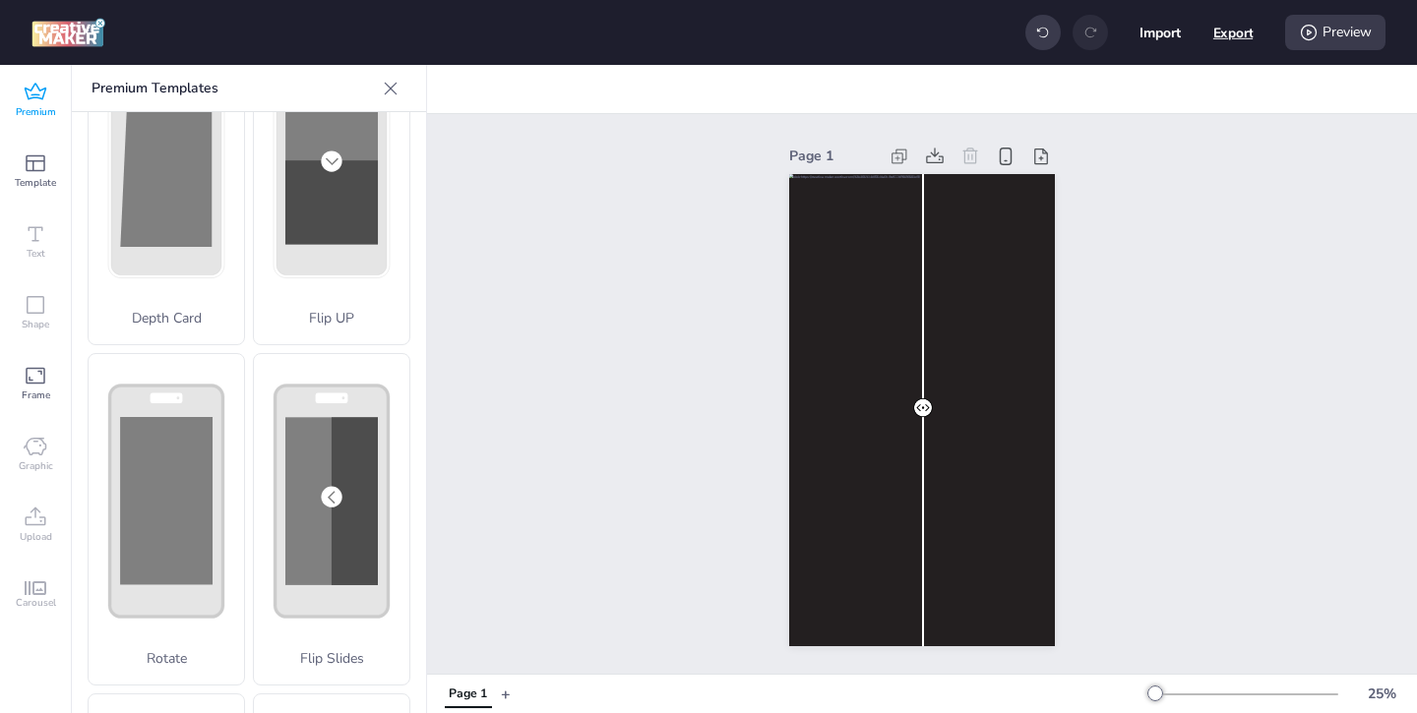
click at [1235, 40] on button "Export" at bounding box center [1233, 33] width 40 height 40
select select "html"
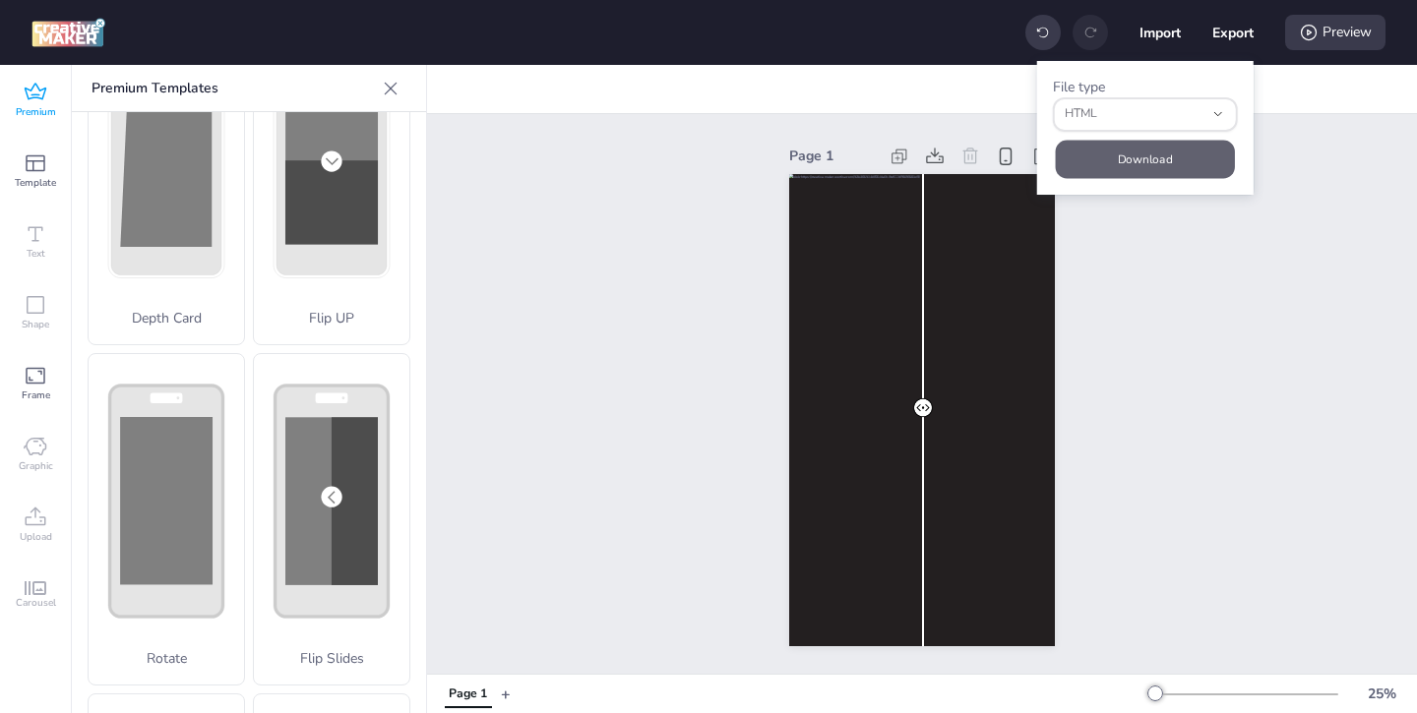
click at [1152, 169] on button "Download" at bounding box center [1145, 159] width 179 height 38
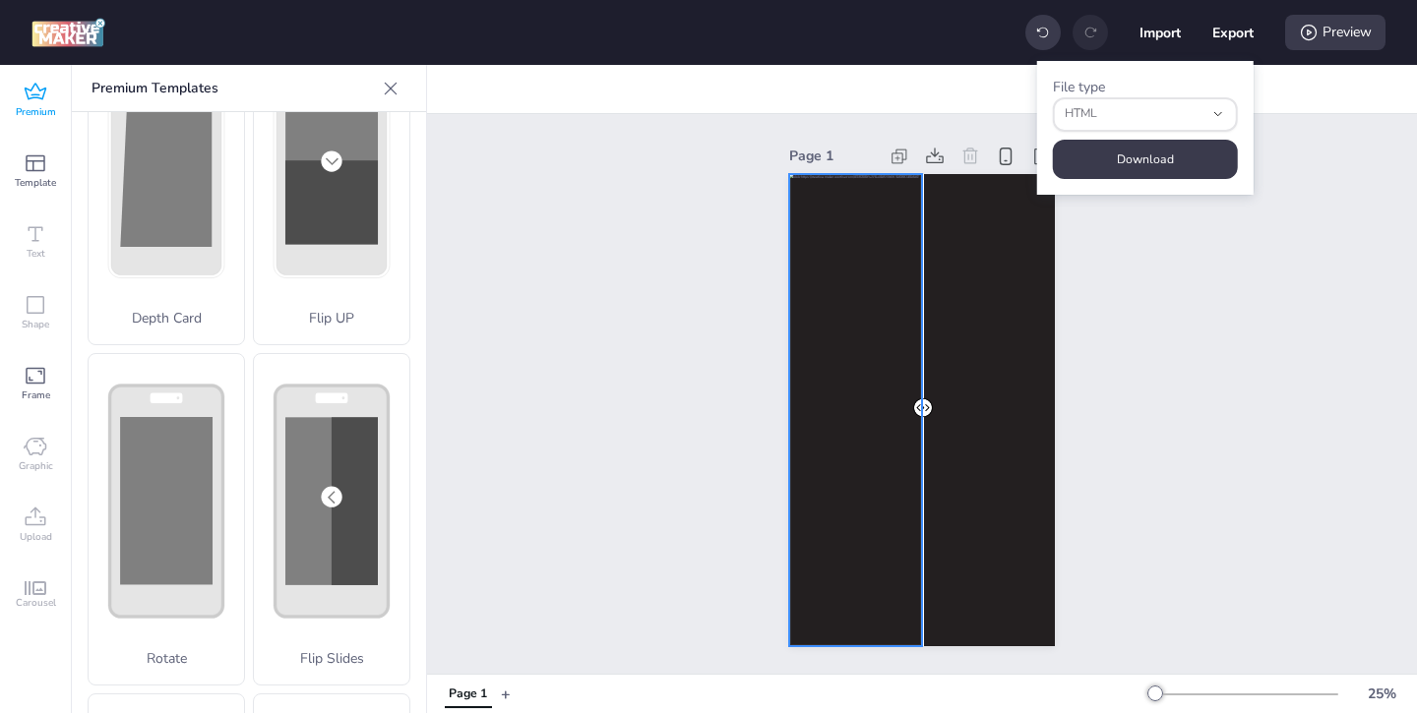
click at [820, 324] on div at bounding box center [922, 410] width 266 height 472
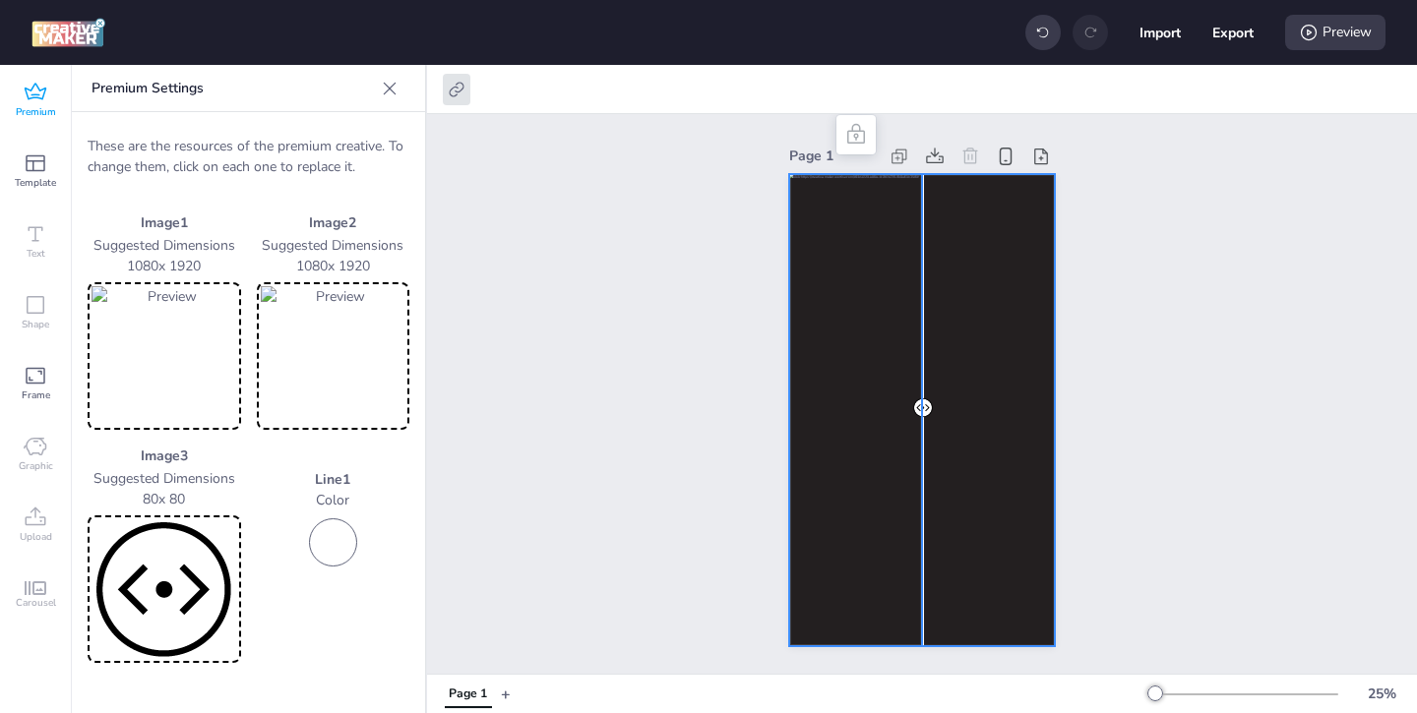
click at [972, 326] on div at bounding box center [922, 410] width 266 height 472
click at [467, 94] on div at bounding box center [457, 89] width 28 height 31
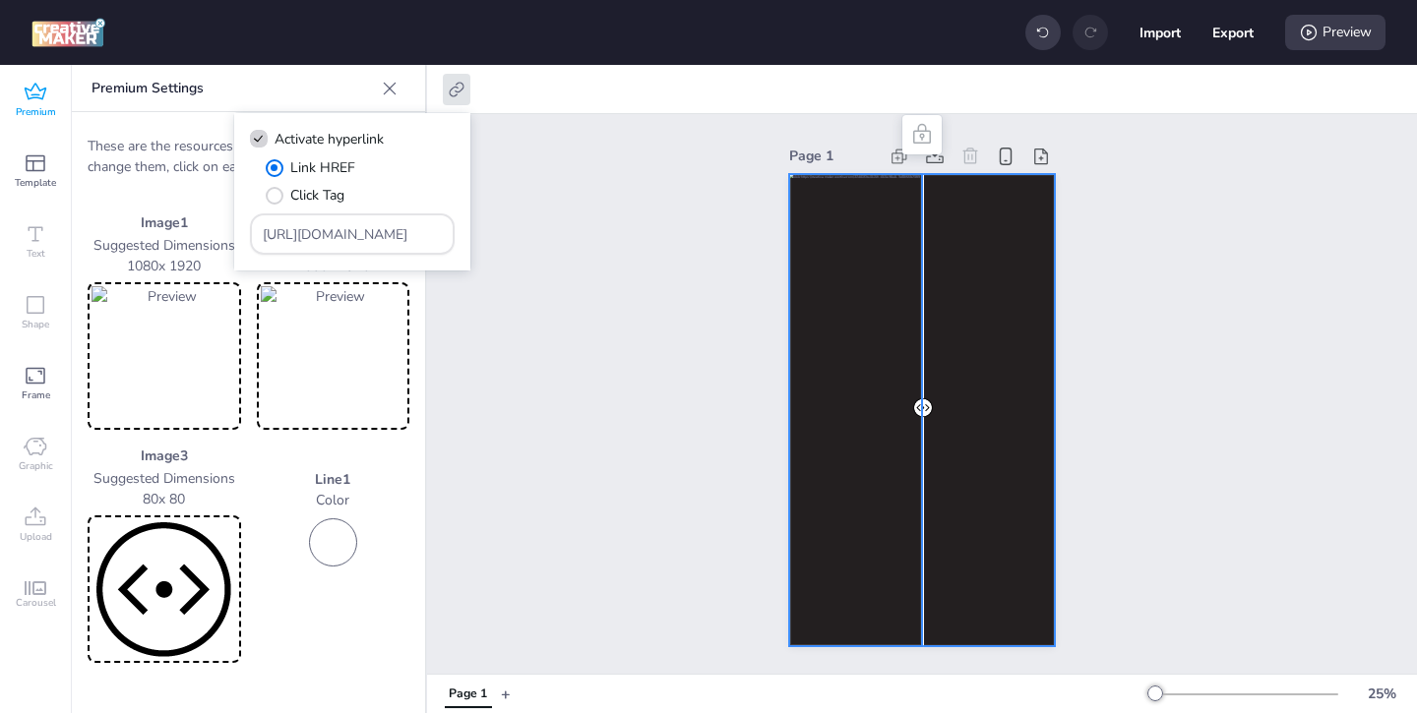
click at [824, 319] on div at bounding box center [922, 410] width 266 height 472
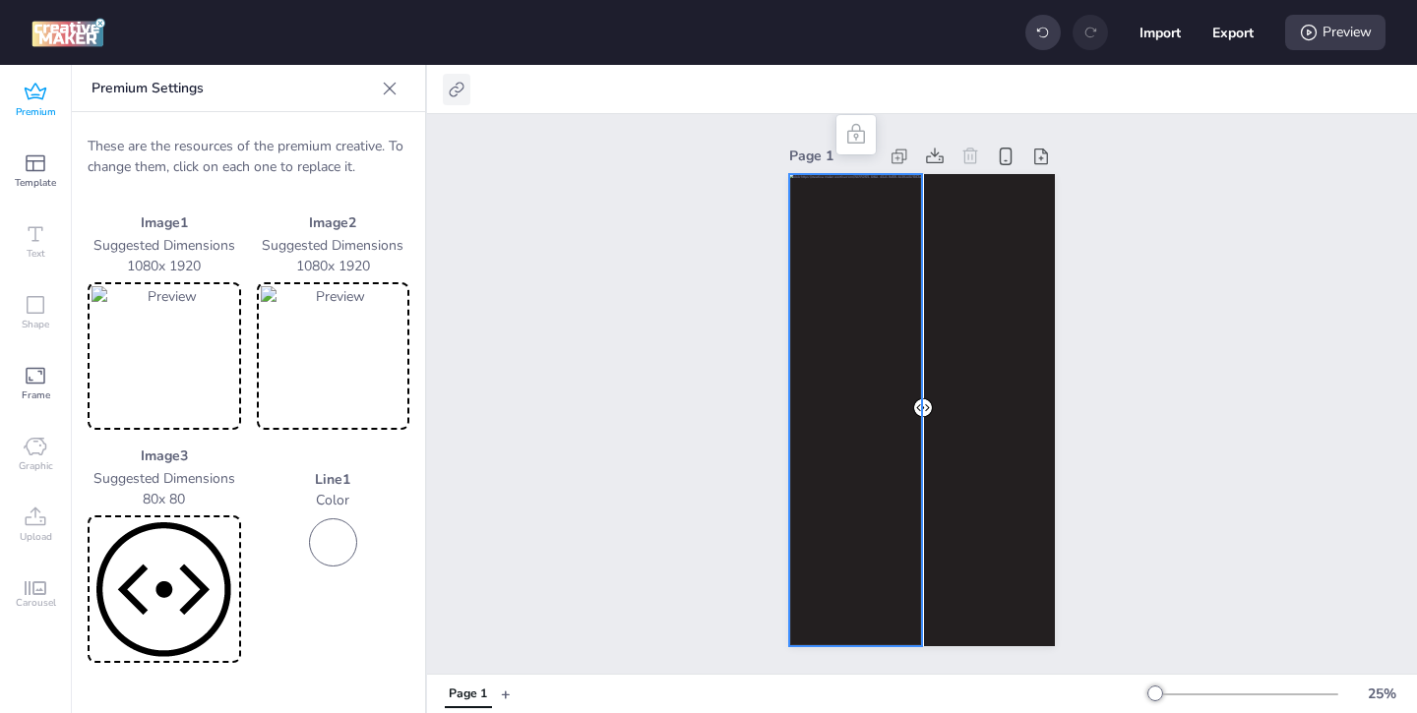
click at [456, 88] on icon at bounding box center [457, 90] width 20 height 20
click at [612, 322] on div "Page 1" at bounding box center [922, 394] width 990 height 560
